Goal: Task Accomplishment & Management: Manage account settings

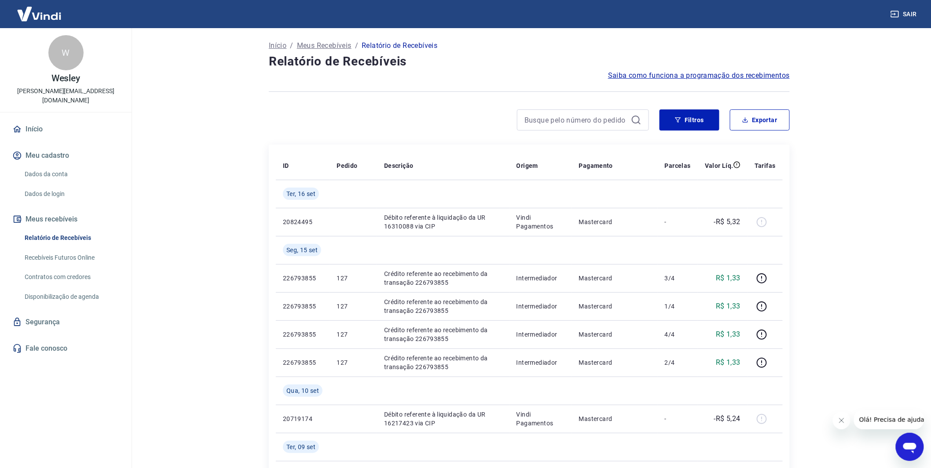
click at [42, 121] on link "Início" at bounding box center [66, 129] width 110 height 19
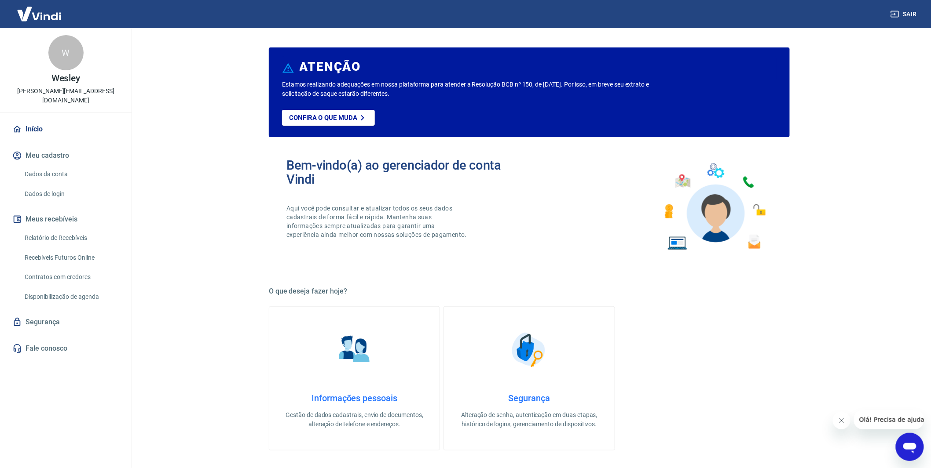
click at [342, 393] on h4 "Informações pessoais" at bounding box center [354, 398] width 142 height 11
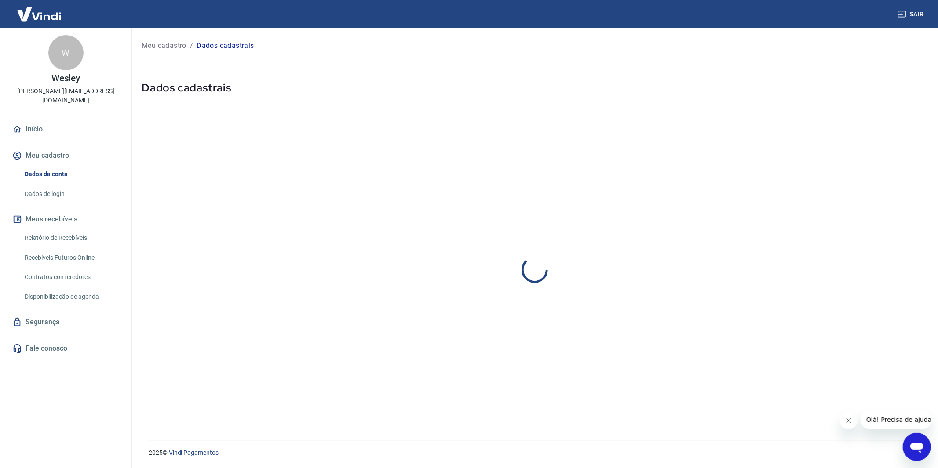
select select "SP"
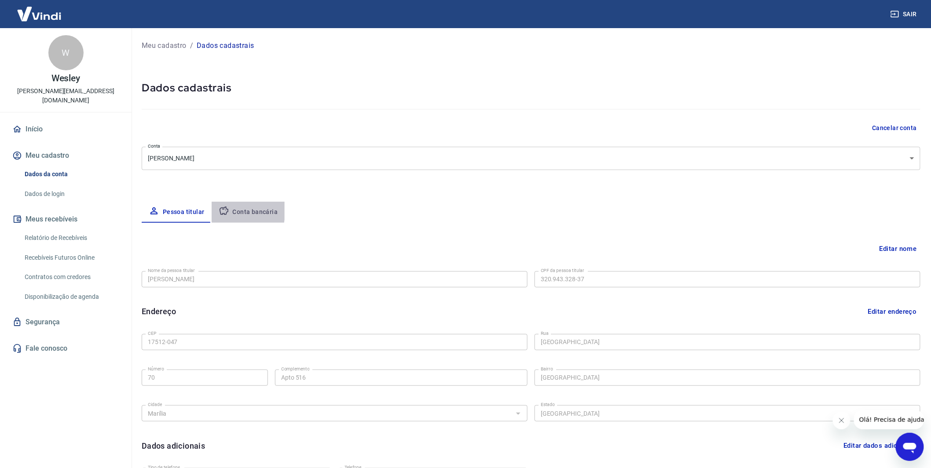
click at [216, 209] on button "Conta bancária" at bounding box center [248, 212] width 73 height 21
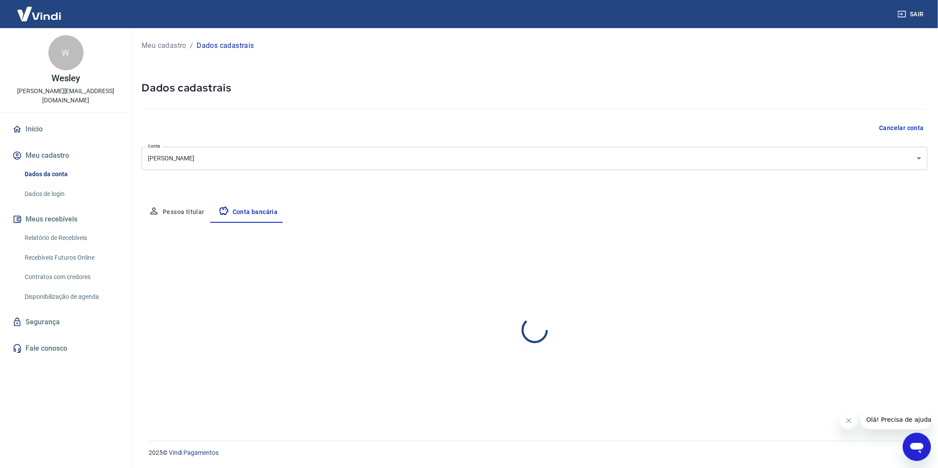
select select "1"
click at [170, 212] on button "Pessoa titular" at bounding box center [177, 212] width 70 height 21
select select "SP"
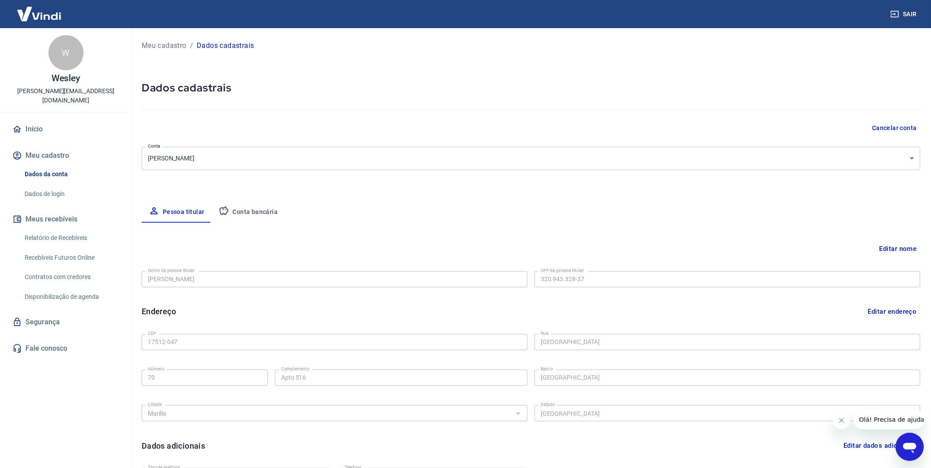
click at [50, 186] on link "Dados de login" at bounding box center [71, 194] width 100 height 18
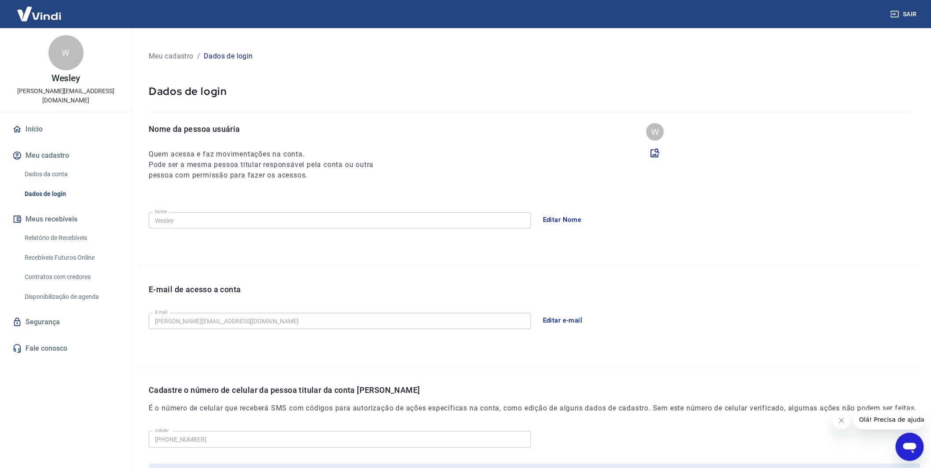
click at [44, 146] on button "Meu cadastro" at bounding box center [66, 155] width 110 height 19
click at [50, 165] on link "Dados da conta" at bounding box center [71, 174] width 100 height 18
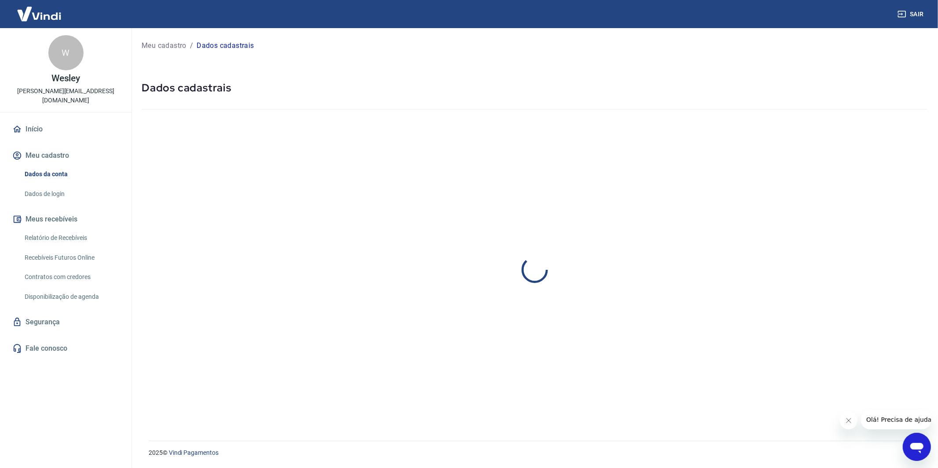
select select "SP"
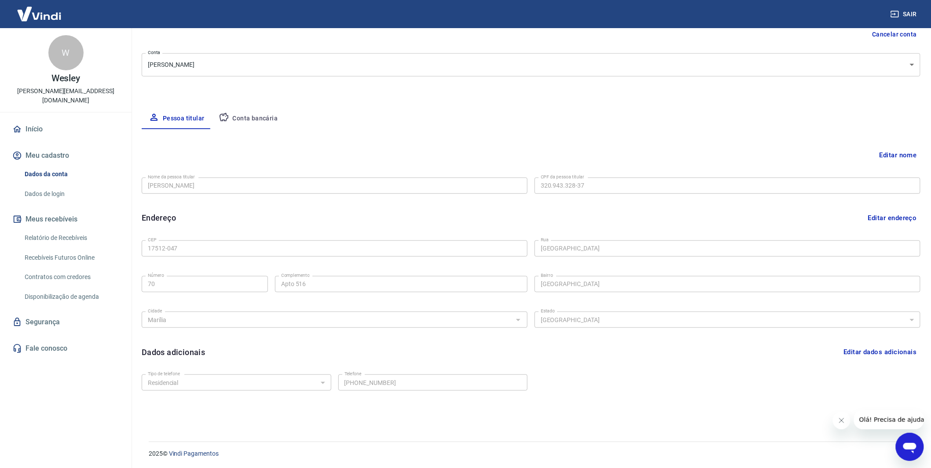
scroll to position [94, 0]
click at [54, 229] on link "Relatório de Recebíveis" at bounding box center [71, 238] width 100 height 18
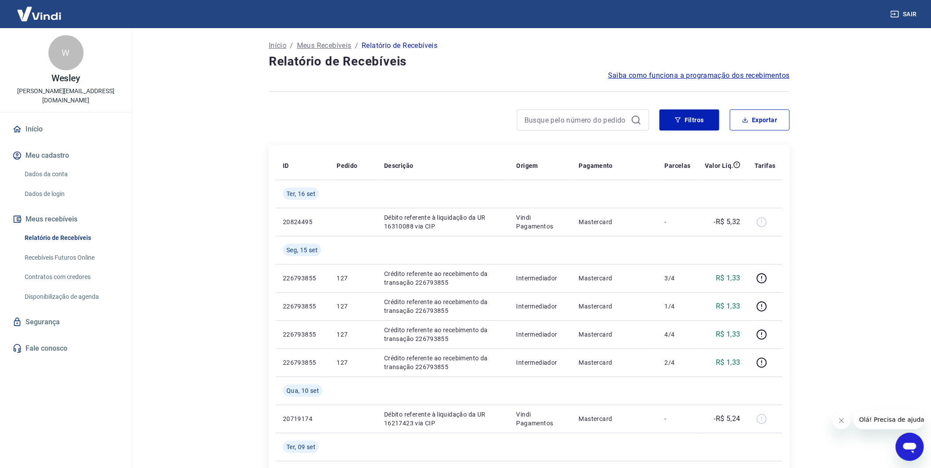
click at [47, 268] on link "Contratos com credores" at bounding box center [71, 277] width 100 height 18
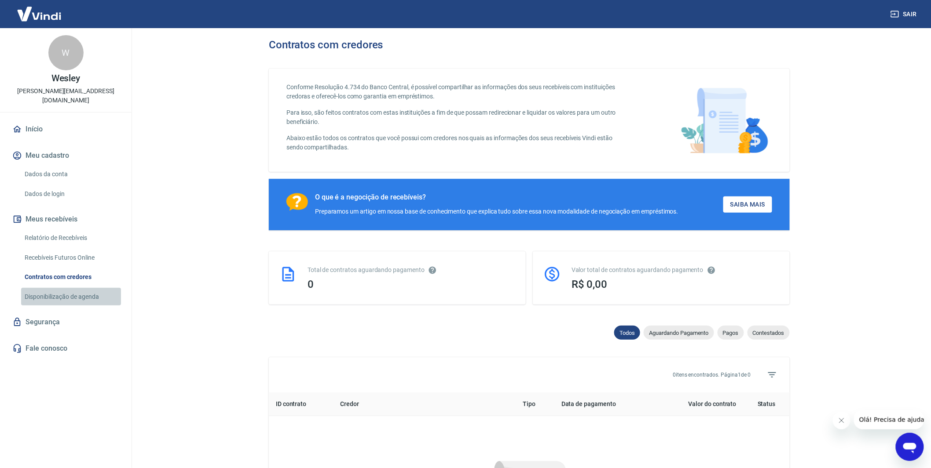
click at [47, 288] on link "Disponibilização de agenda" at bounding box center [71, 297] width 100 height 18
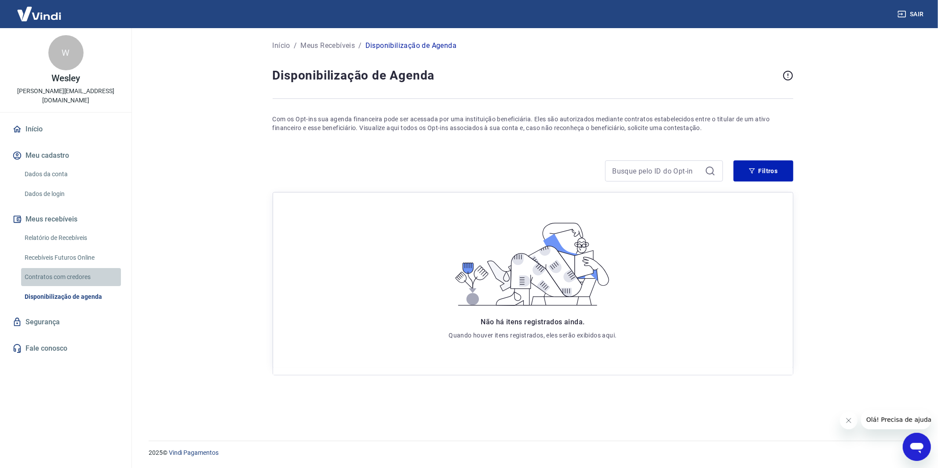
click at [62, 270] on link "Contratos com credores" at bounding box center [71, 277] width 100 height 18
